Goal: Task Accomplishment & Management: Use online tool/utility

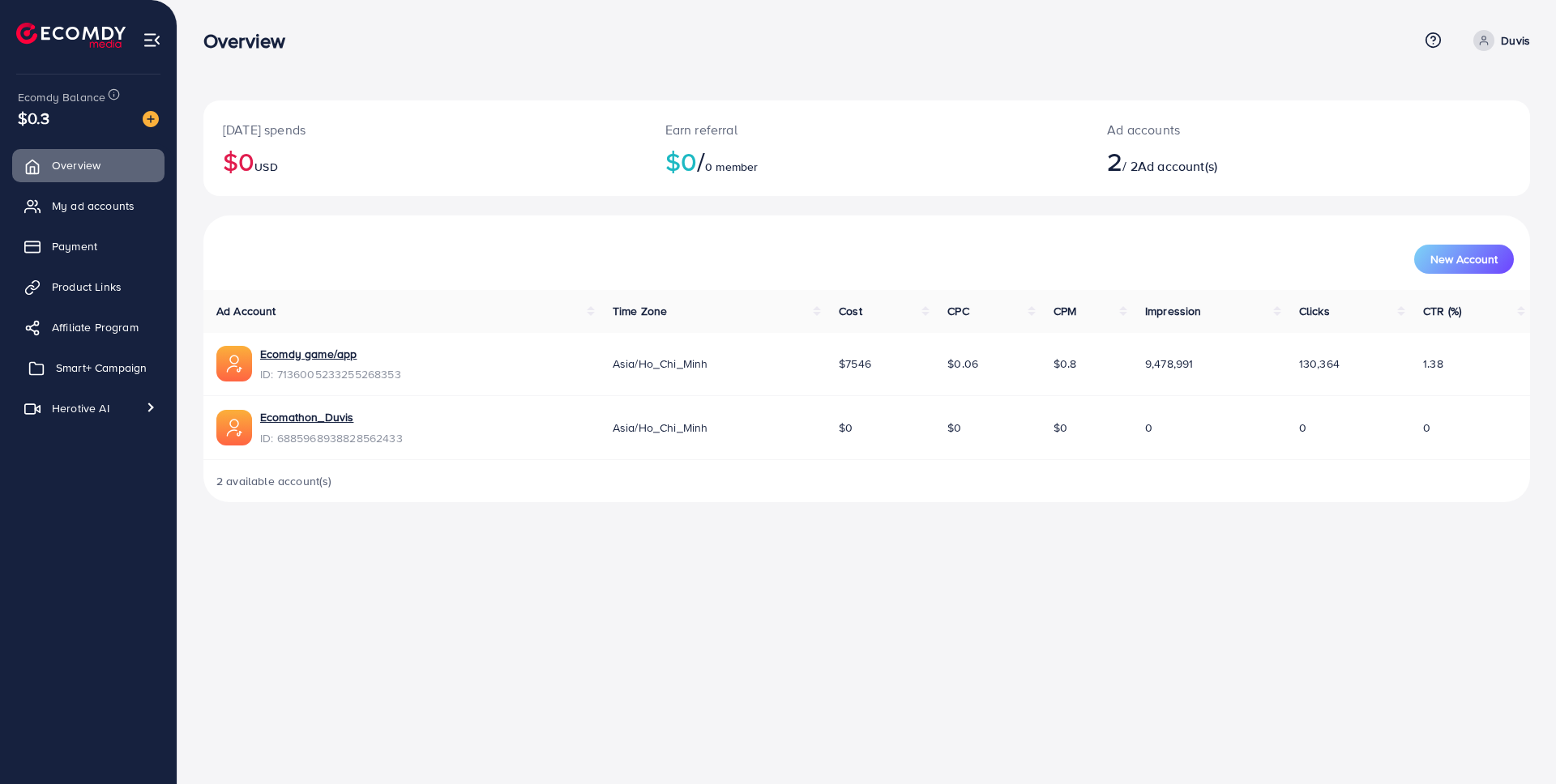
click at [126, 371] on span "Smart+ Campaign" at bounding box center [101, 367] width 91 height 16
click at [94, 371] on span "Smart+ Campaign" at bounding box center [101, 367] width 91 height 16
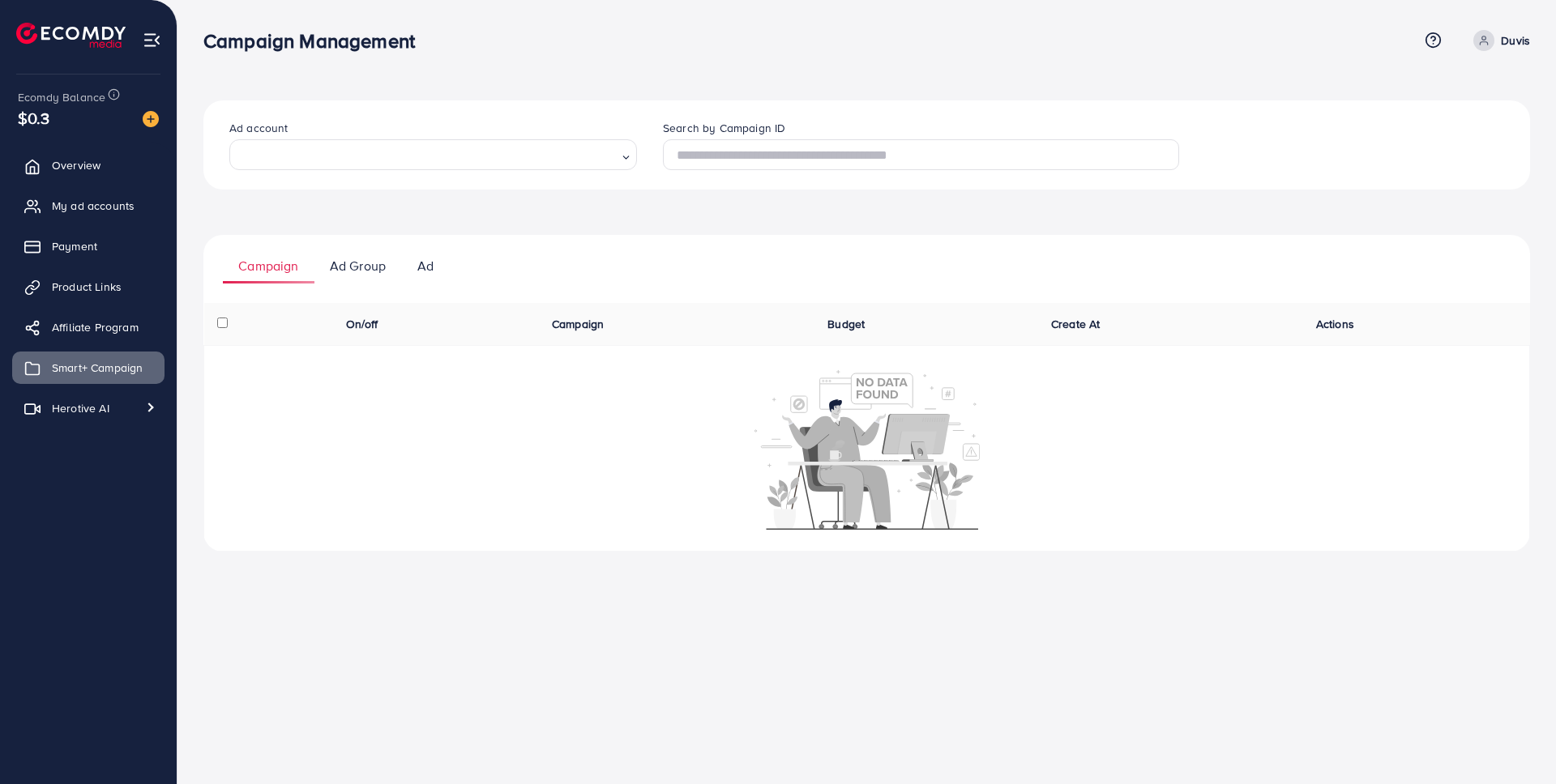
click at [377, 150] on input "Search for option" at bounding box center [427, 154] width 380 height 21
click at [403, 83] on div "Ad account Loading... Sorry, no matching options. Search by Campaign ID Campaig…" at bounding box center [867, 288] width 1378 height 577
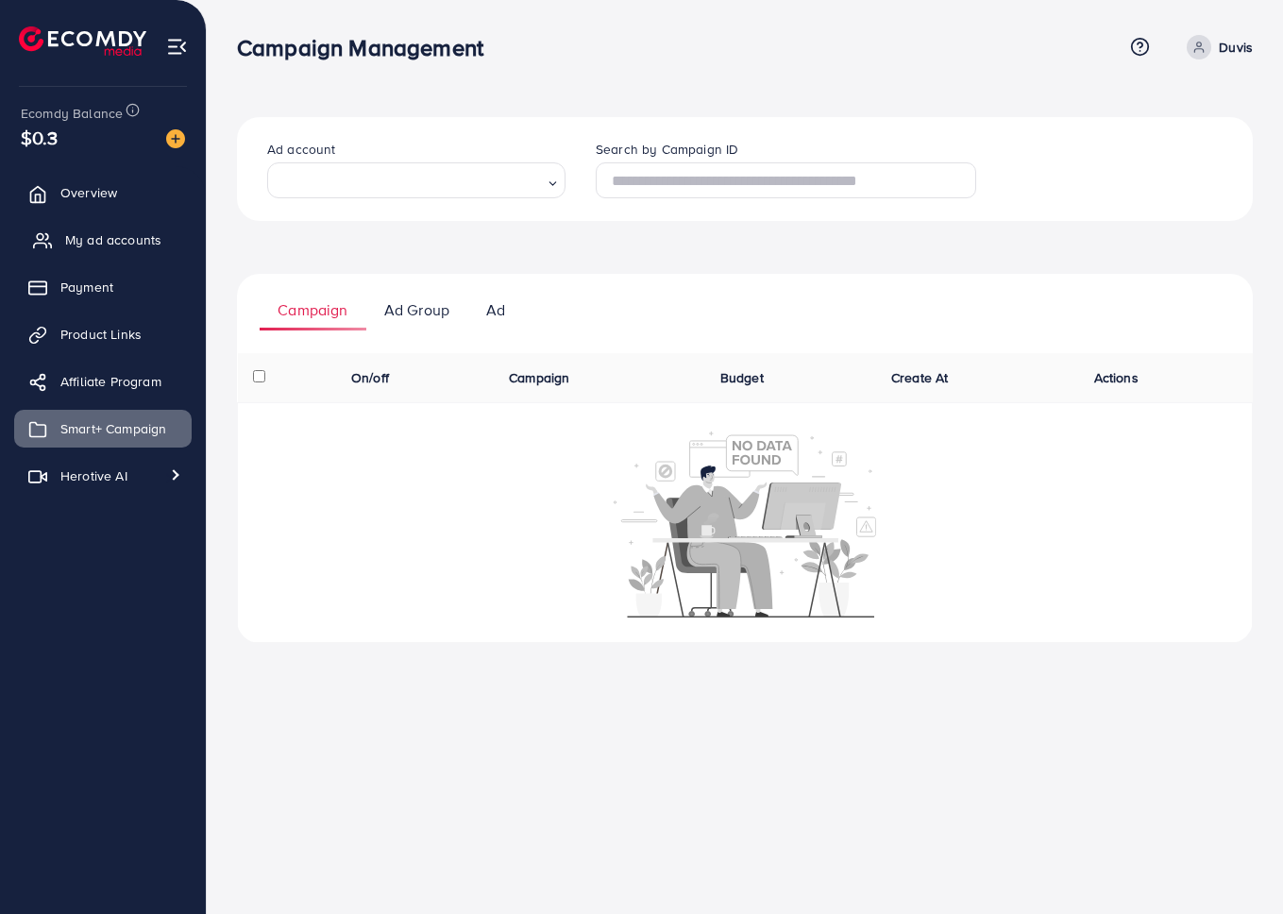
click at [107, 233] on span "My ad accounts" at bounding box center [113, 239] width 96 height 19
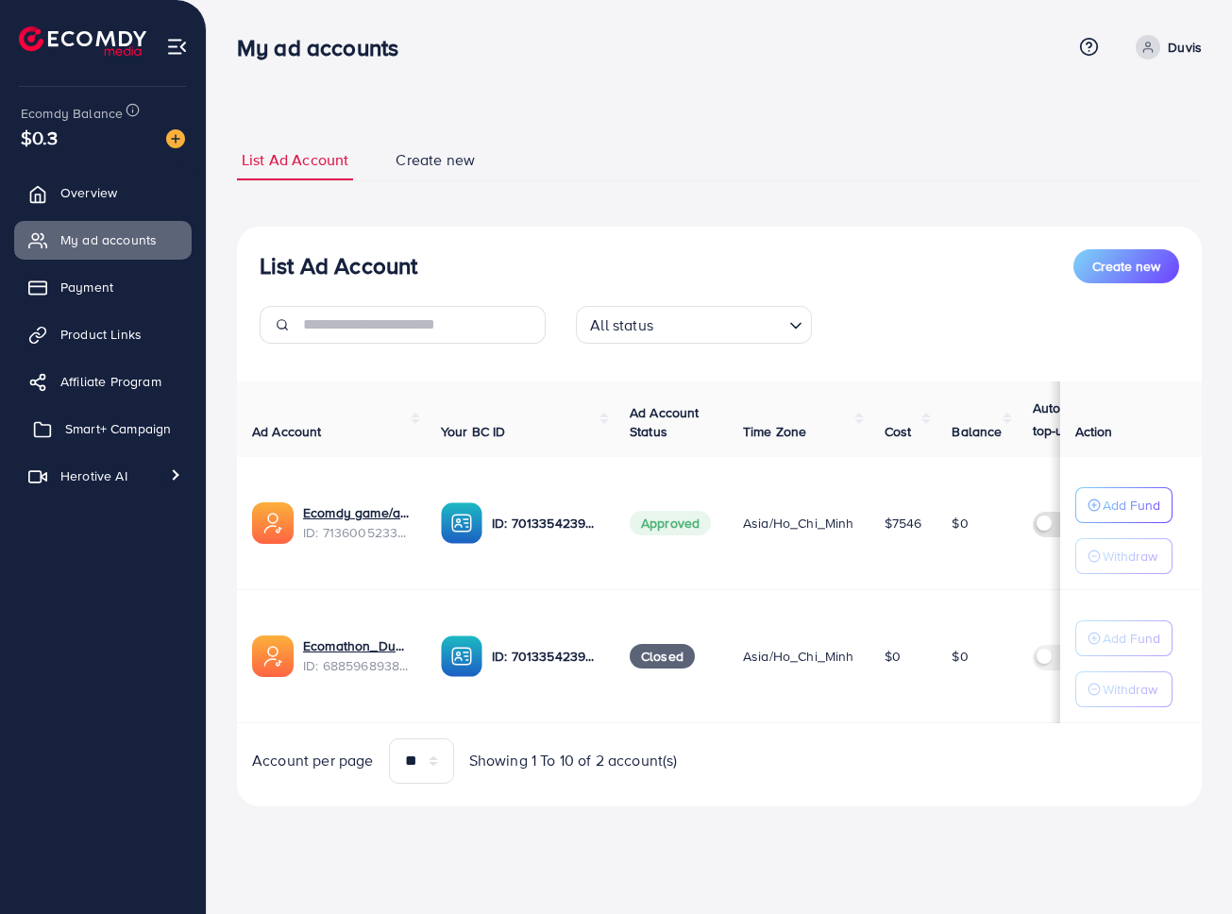
click at [134, 434] on span "Smart+ Campaign" at bounding box center [118, 428] width 106 height 19
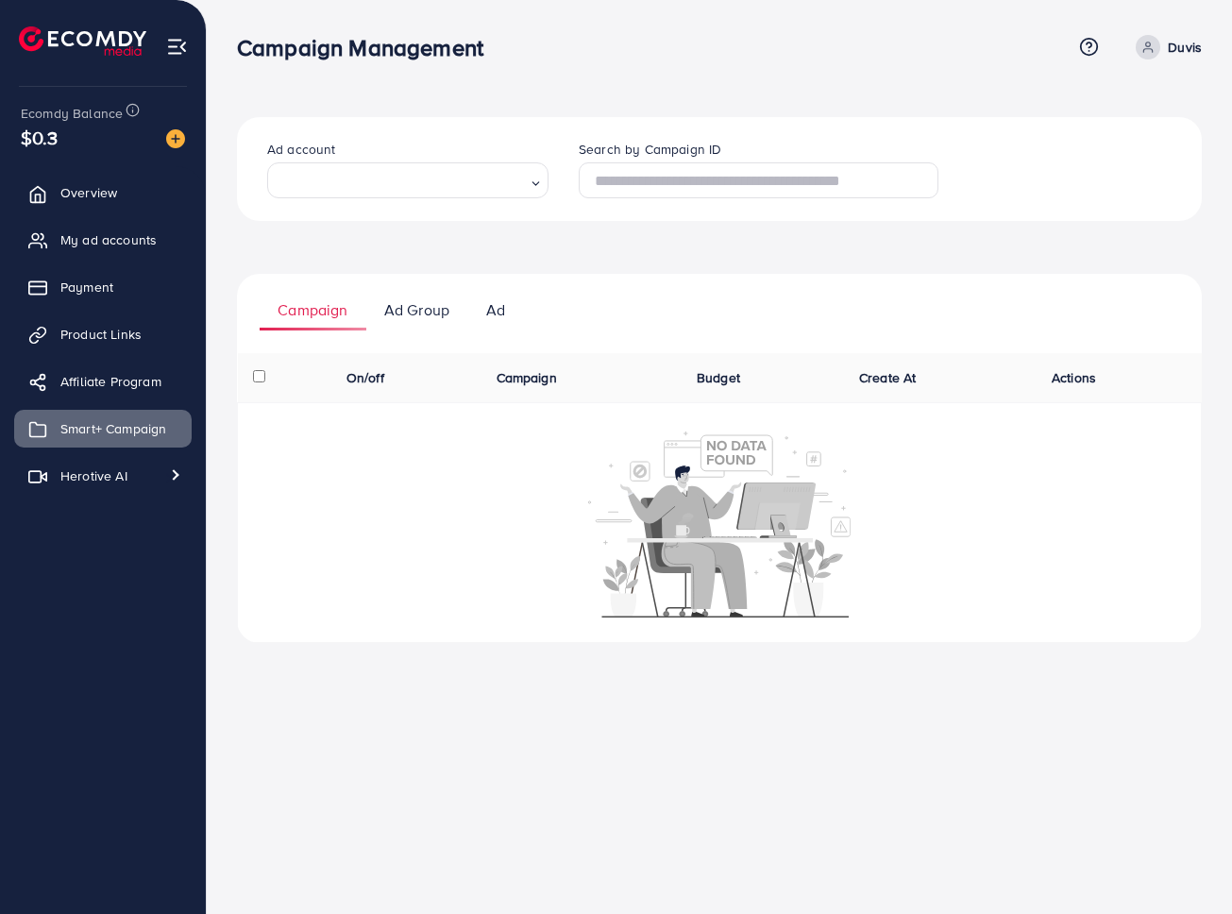
click at [383, 187] on input "Search for option" at bounding box center [400, 180] width 249 height 25
click at [105, 249] on span "My ad accounts" at bounding box center [113, 239] width 96 height 19
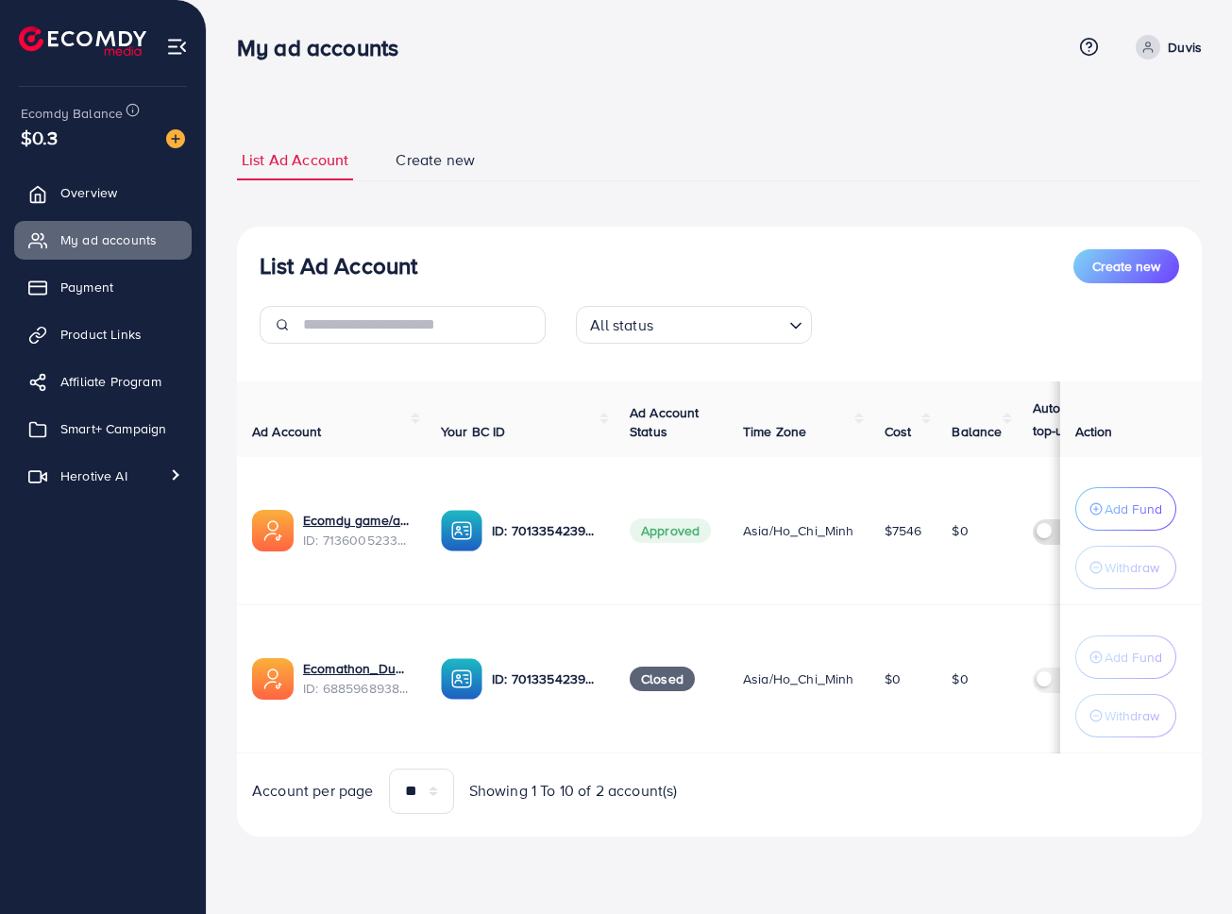
drag, startPoint x: 279, startPoint y: 491, endPoint x: 432, endPoint y: 486, distance: 153.1
click at [158, 599] on ul "Overview My ad accounts Payment Product Links Affiliate Program Smart+ Campaign…" at bounding box center [103, 491] width 206 height 651
drag, startPoint x: 286, startPoint y: 488, endPoint x: 433, endPoint y: 489, distance: 147.3
click at [434, 489] on div "Ecomdy game/app 7136005233255268353" at bounding box center [357, 480] width 163 height 50
copy div "7136005233255268353"
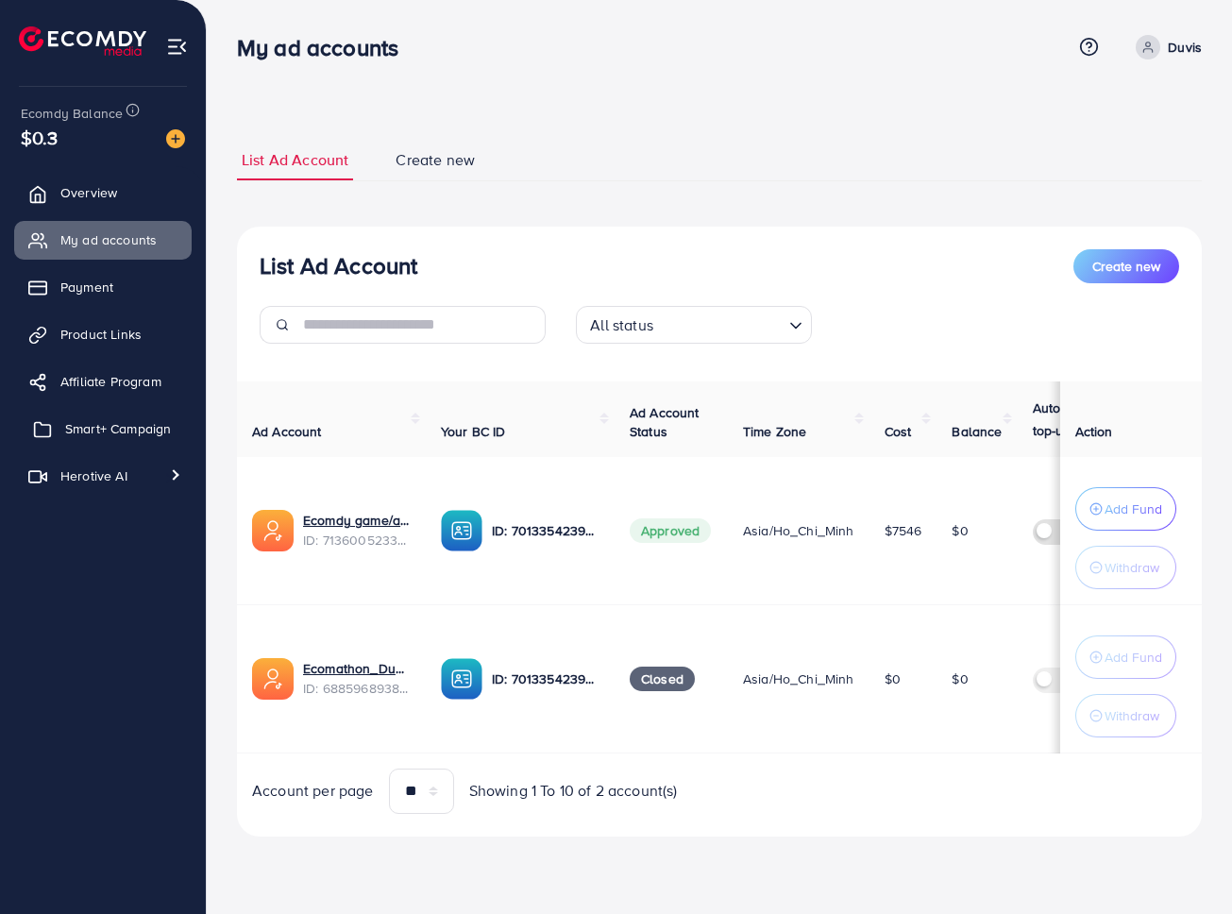
click at [77, 434] on span "Smart+ Campaign" at bounding box center [118, 428] width 106 height 19
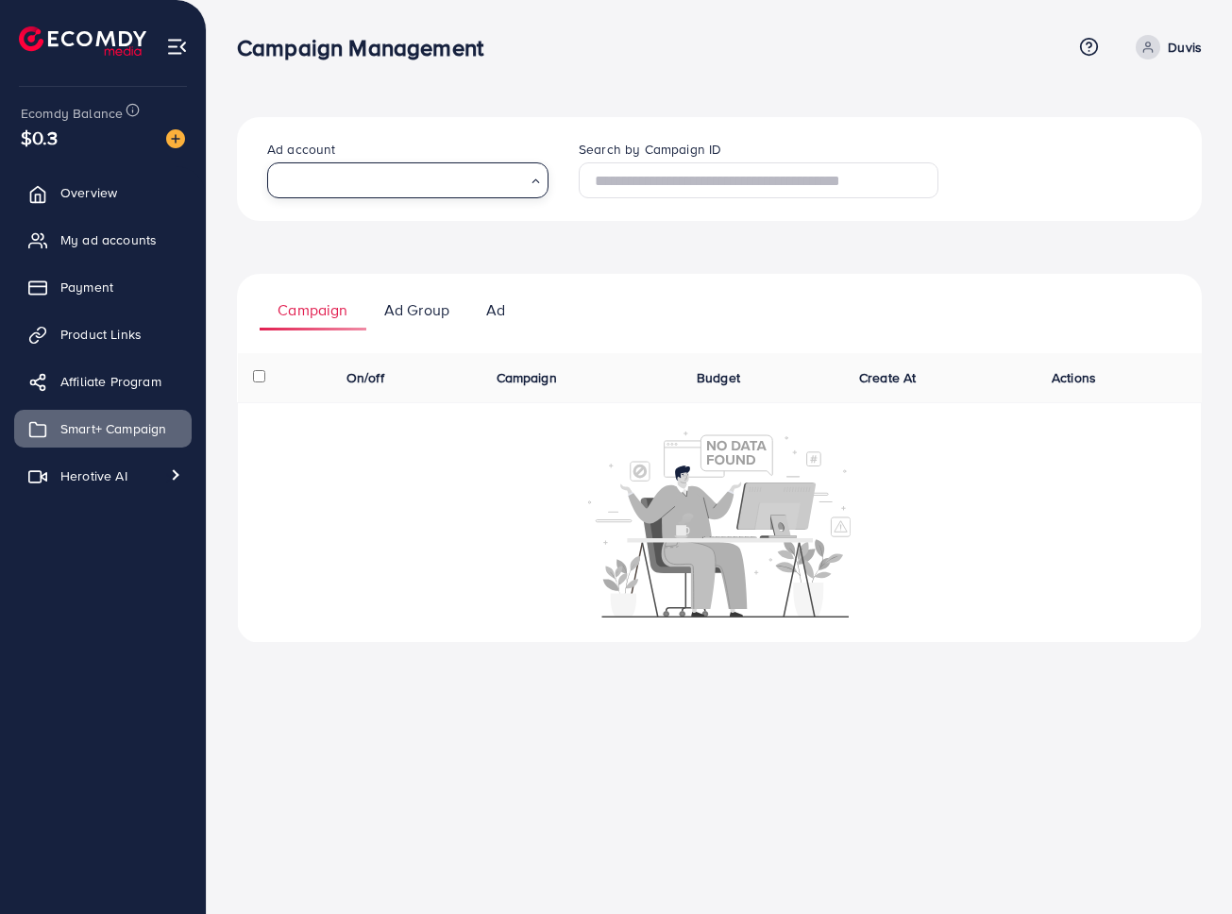
click at [442, 181] on input "Search for option" at bounding box center [400, 180] width 249 height 25
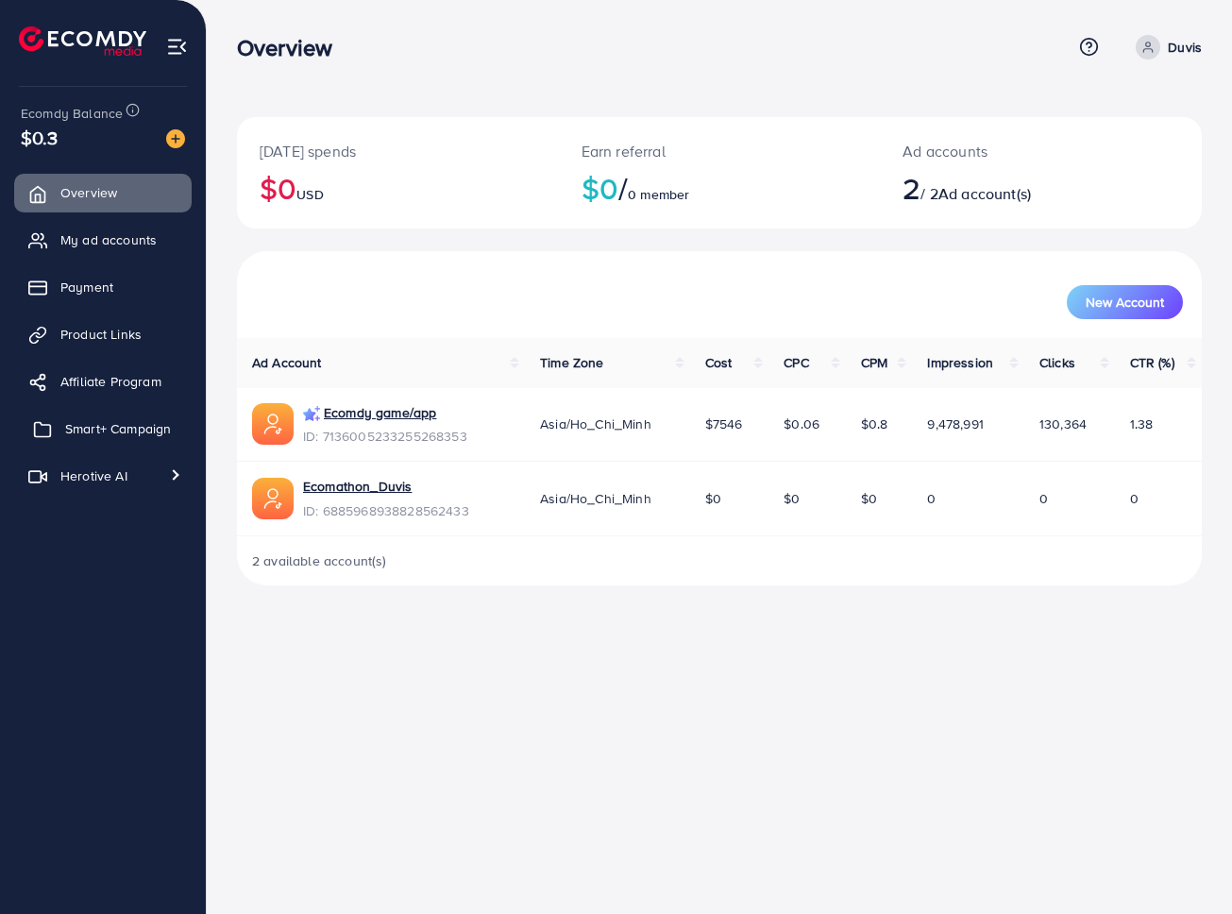
click at [92, 442] on link "Smart+ Campaign" at bounding box center [103, 429] width 178 height 38
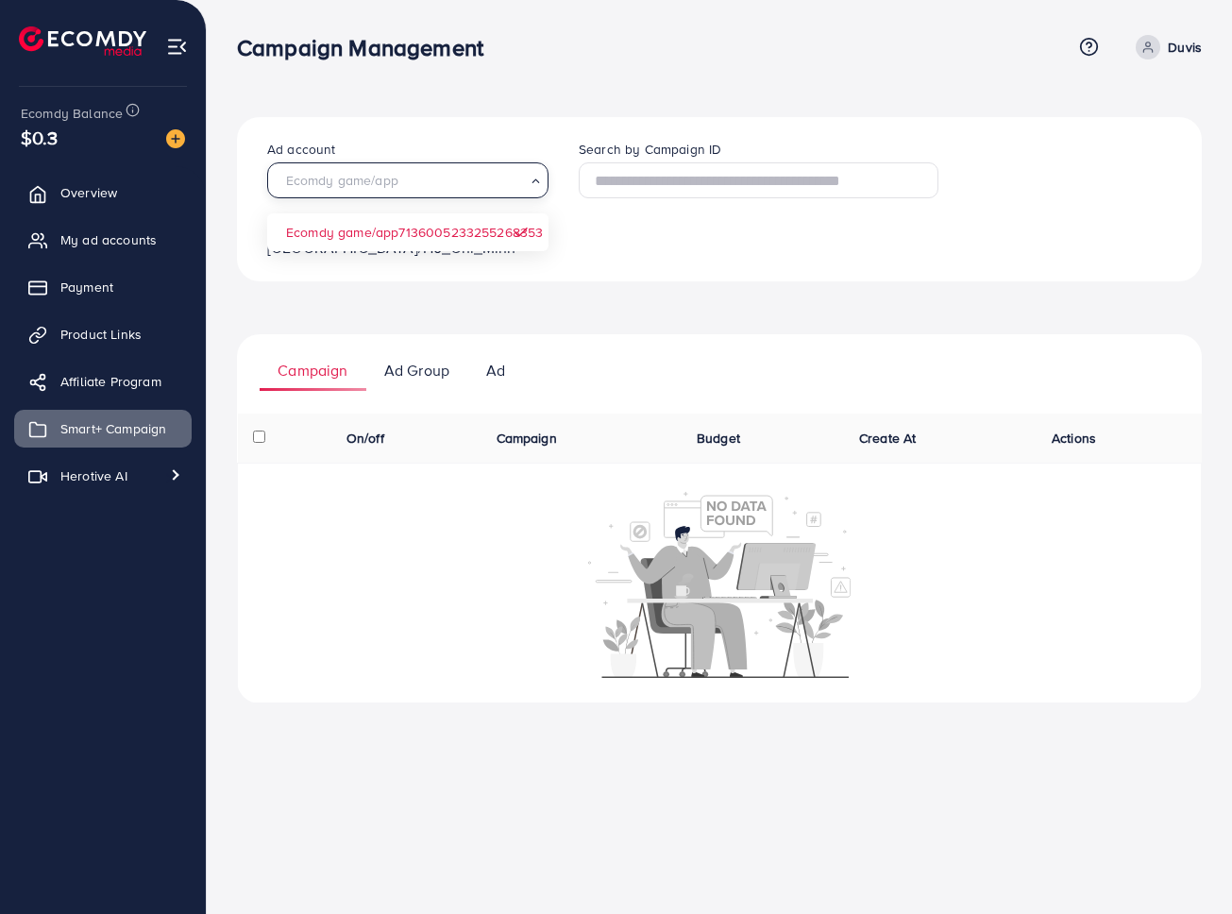
click at [420, 186] on input "Search for option" at bounding box center [400, 180] width 249 height 25
click at [635, 286] on div "Ad account Ecomdy game/app Loading... Ecomdy game/app 7136005233255268353 (Asia…" at bounding box center [719, 410] width 965 height 586
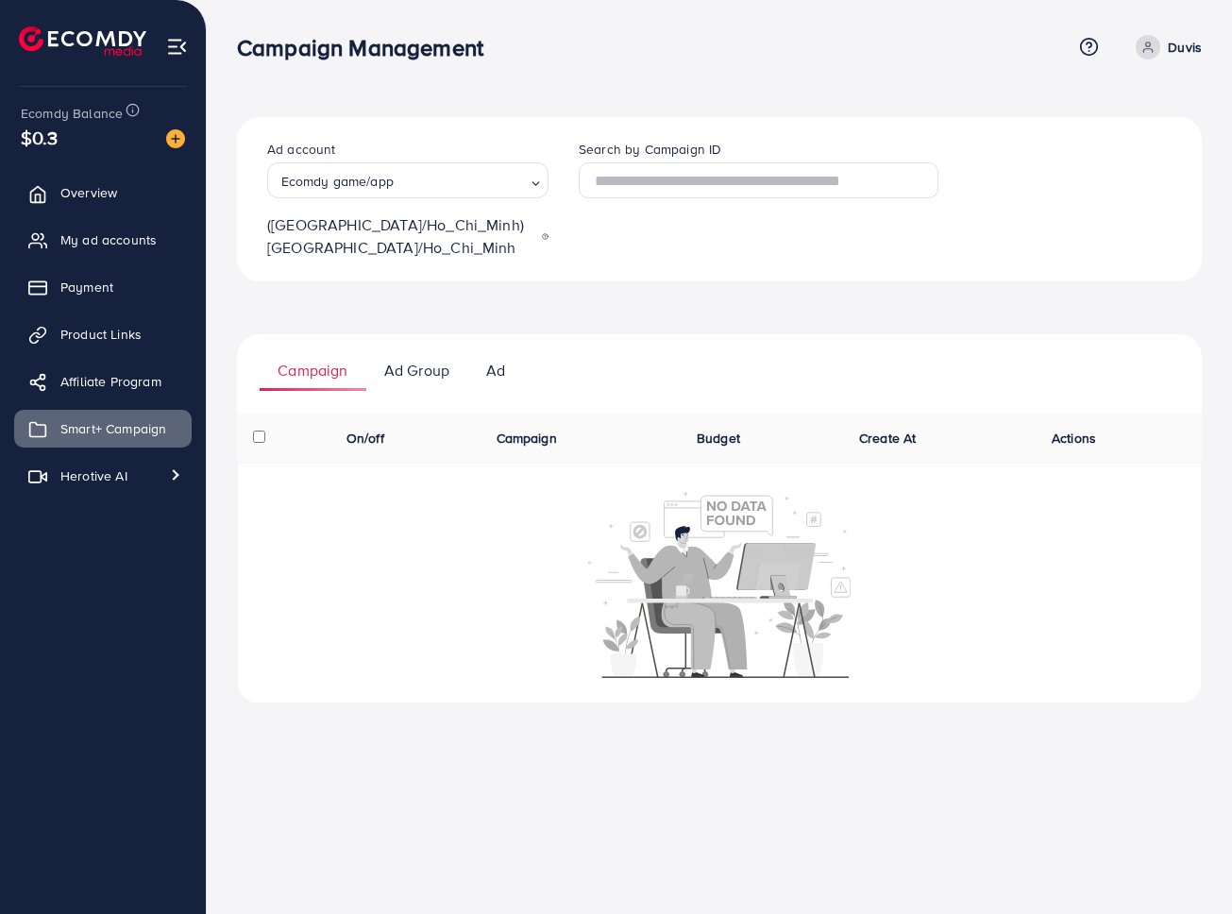
click at [479, 271] on div "Ad account Ecomdy game/app Loading... (Asia/Ho_Chi_Minh) Asia/Ho_Chi_Minh Searc…" at bounding box center [719, 410] width 965 height 586
click at [399, 359] on p "Ad Group" at bounding box center [416, 370] width 65 height 23
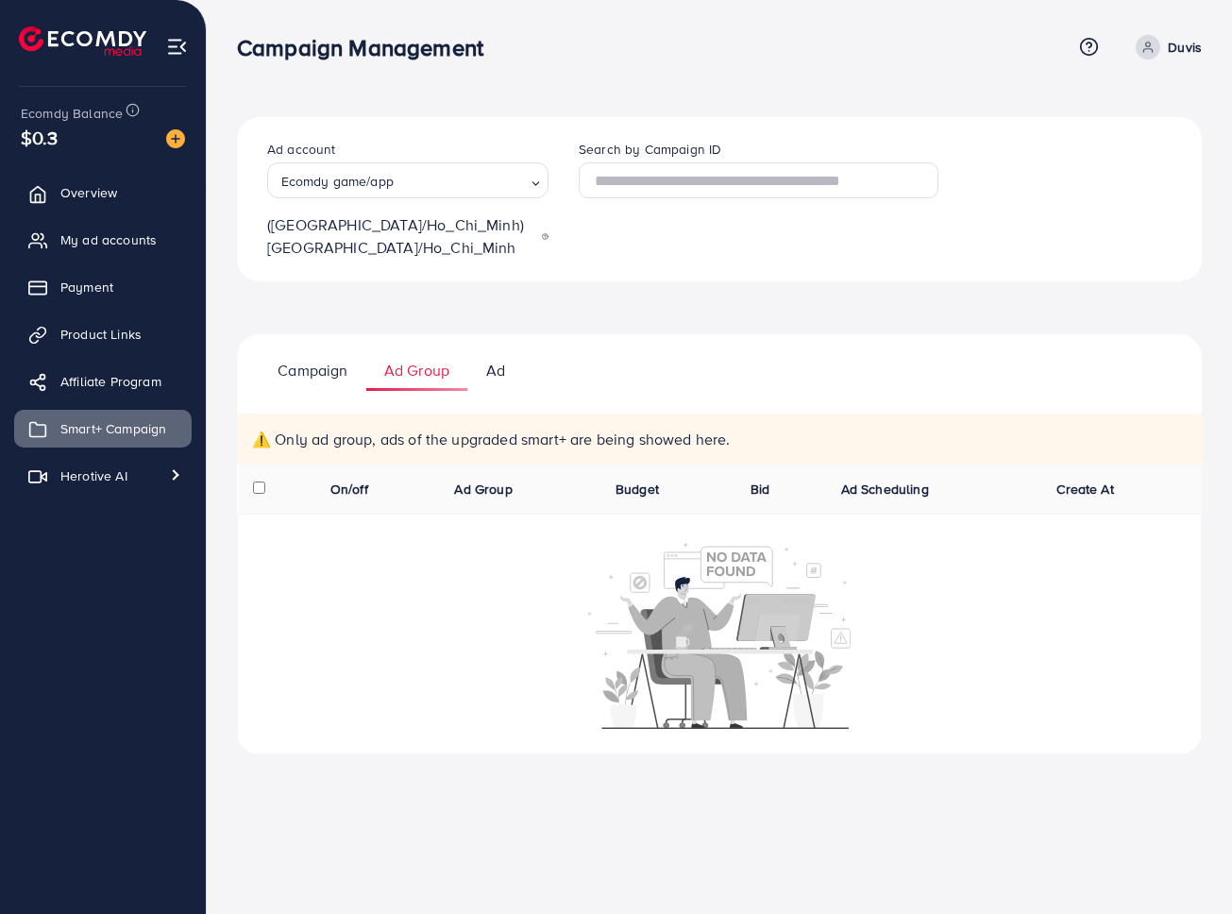
click at [323, 359] on p "Campaign" at bounding box center [313, 370] width 70 height 23
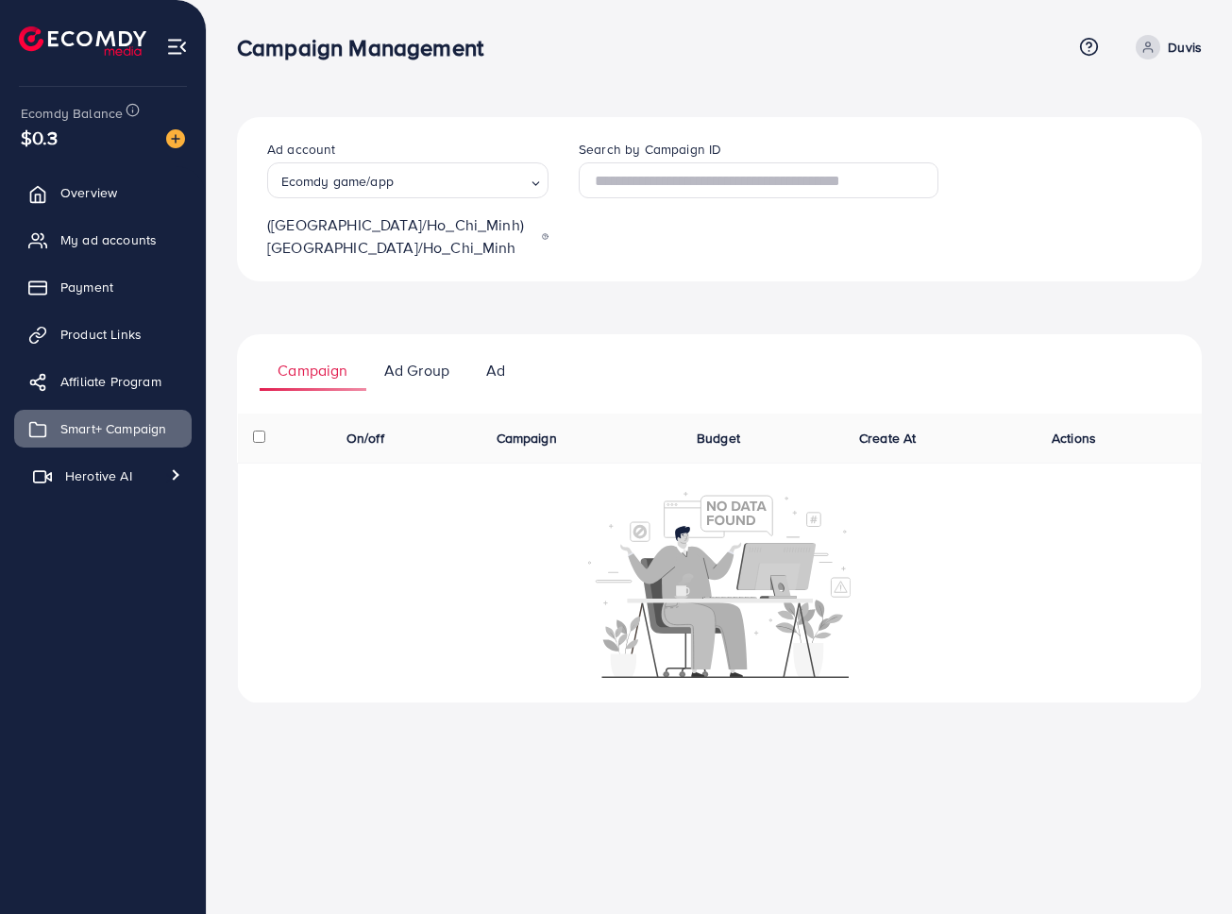
click at [54, 487] on link "Herotive AI" at bounding box center [103, 476] width 178 height 38
click at [117, 527] on span "Video generator" at bounding box center [100, 520] width 125 height 19
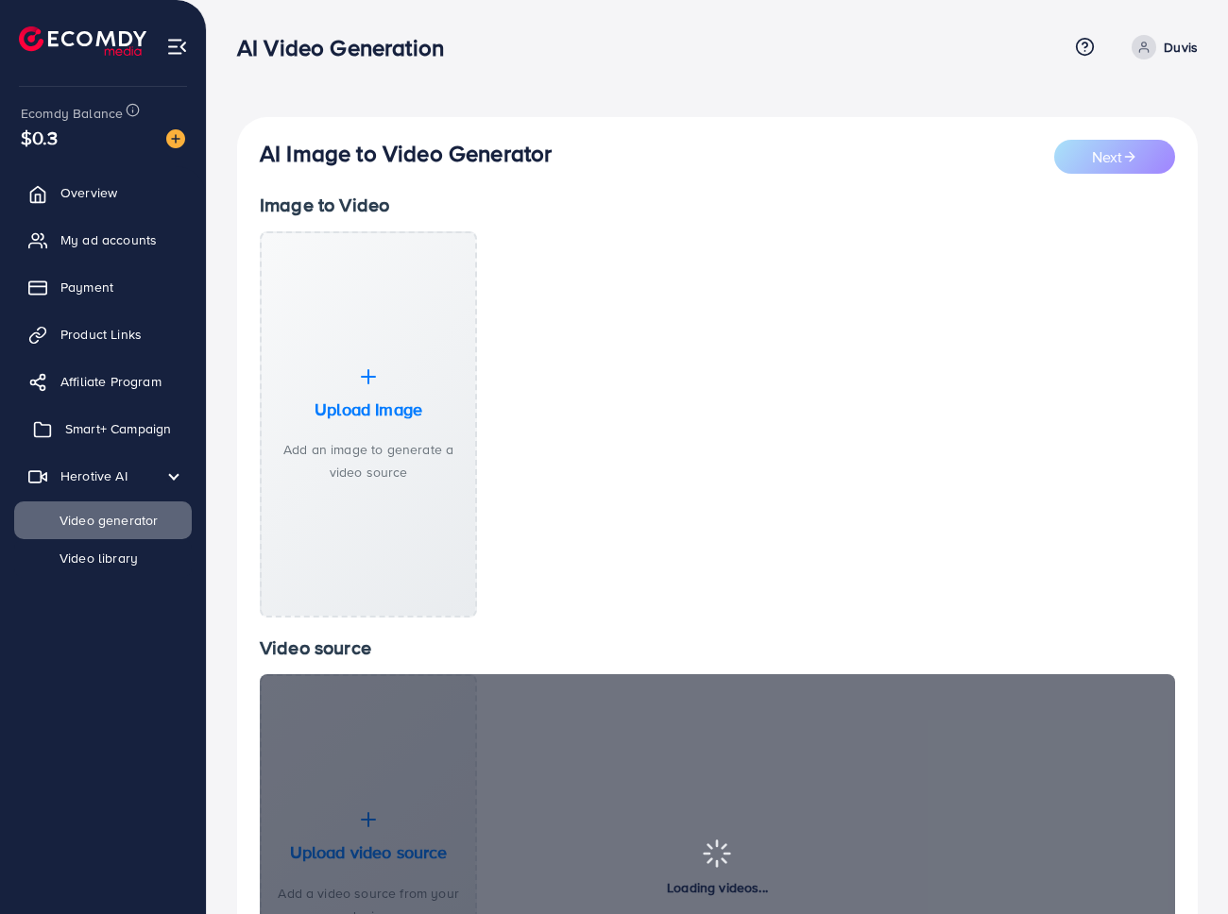
click at [119, 433] on span "Smart+ Campaign" at bounding box center [118, 428] width 106 height 19
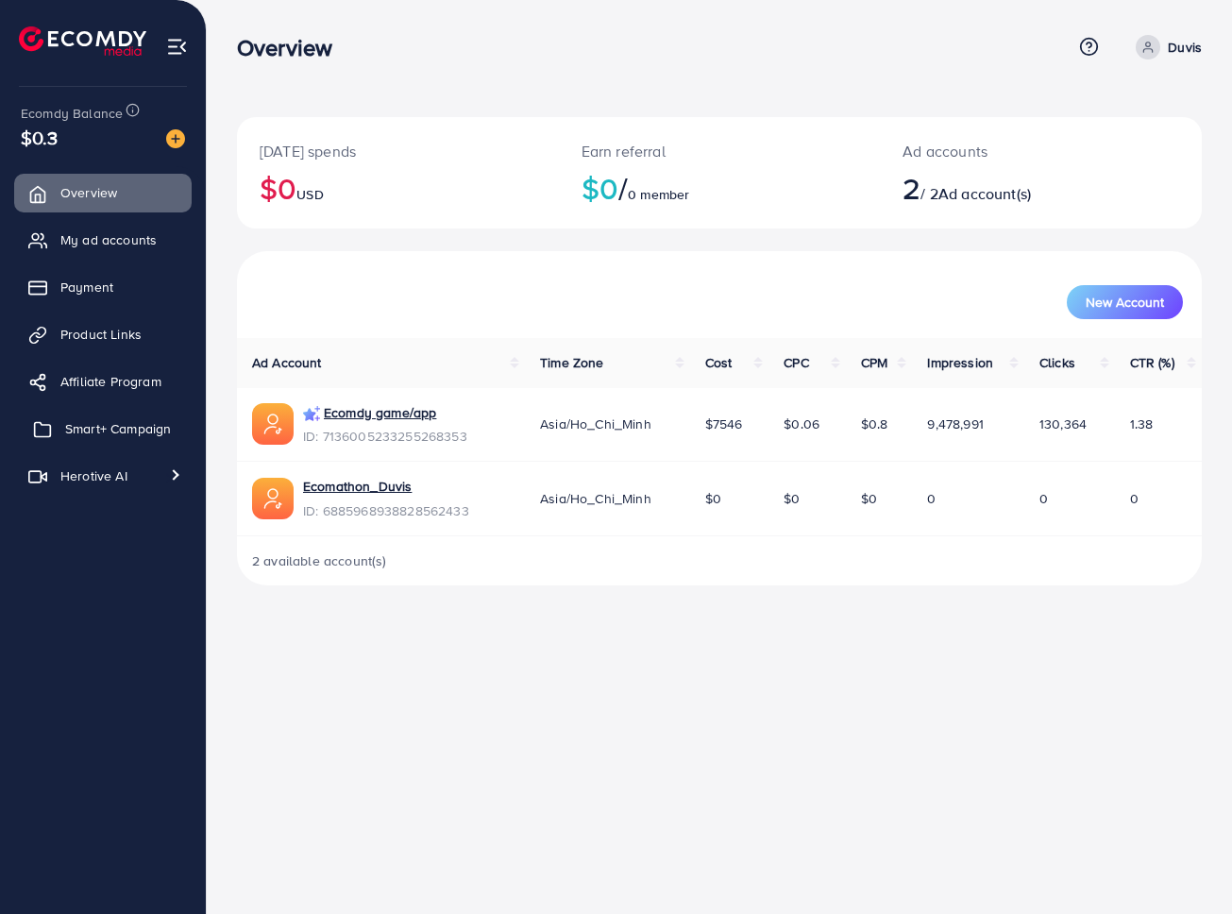
click at [130, 430] on span "Smart+ Campaign" at bounding box center [118, 428] width 106 height 19
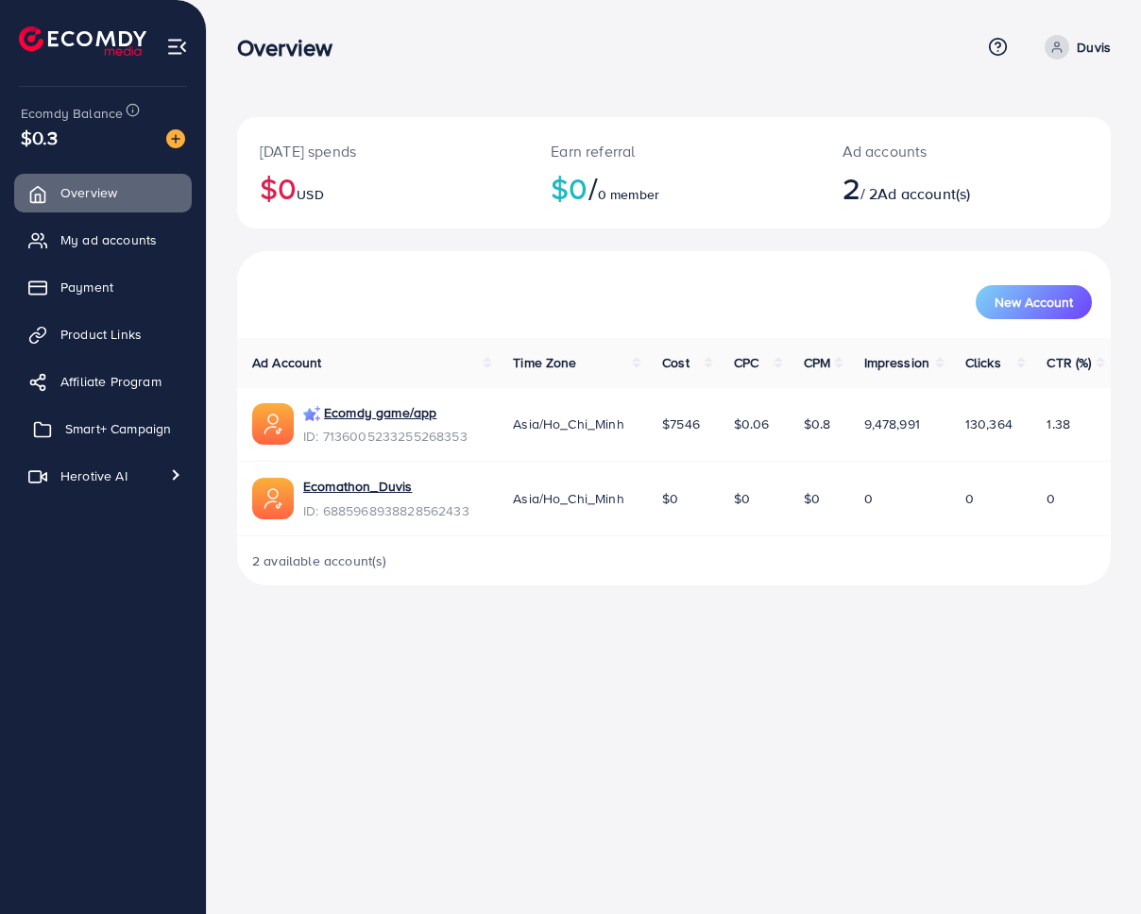
click at [59, 433] on link "Smart+ Campaign" at bounding box center [103, 429] width 178 height 38
click at [131, 433] on span "Smart+ Campaign" at bounding box center [118, 428] width 106 height 19
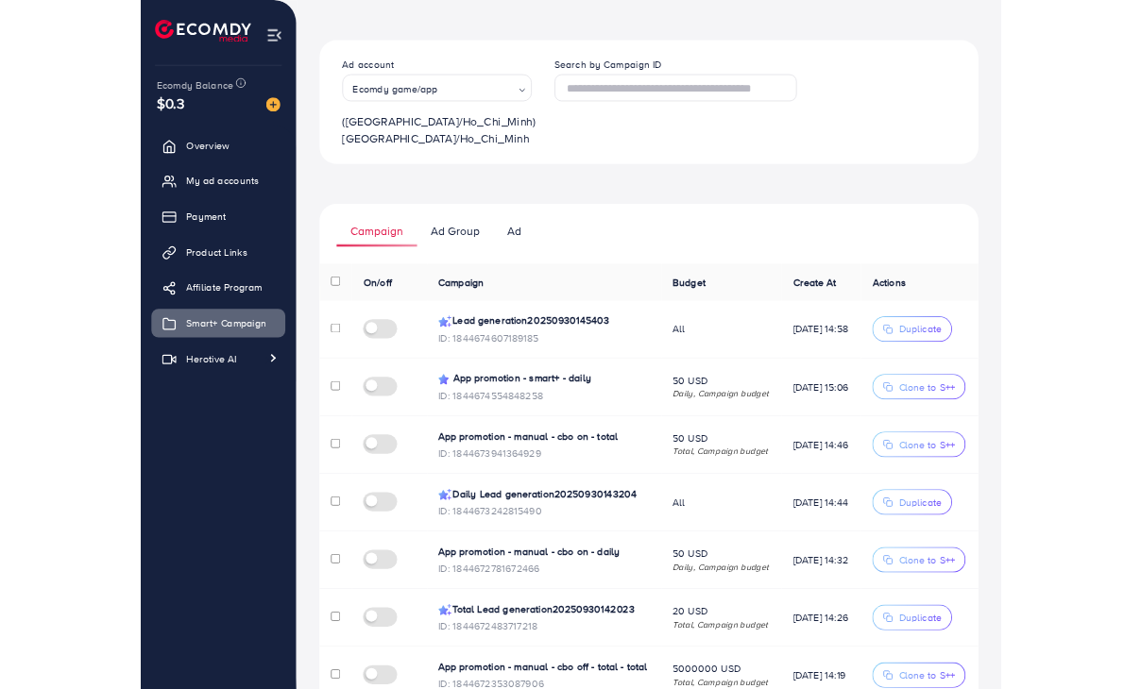
scroll to position [61, 0]
